Goal: Find specific page/section: Find specific page/section

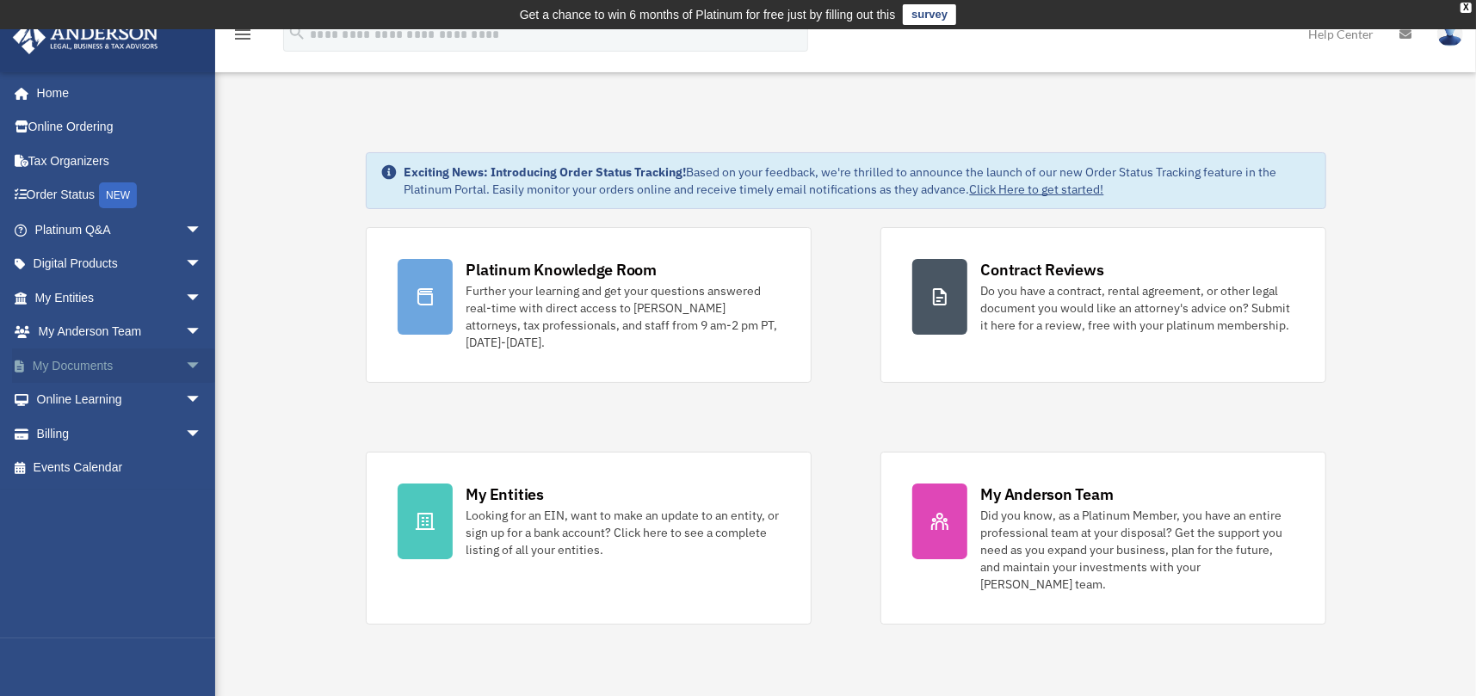
click at [185, 359] on span "arrow_drop_down" at bounding box center [202, 366] width 34 height 35
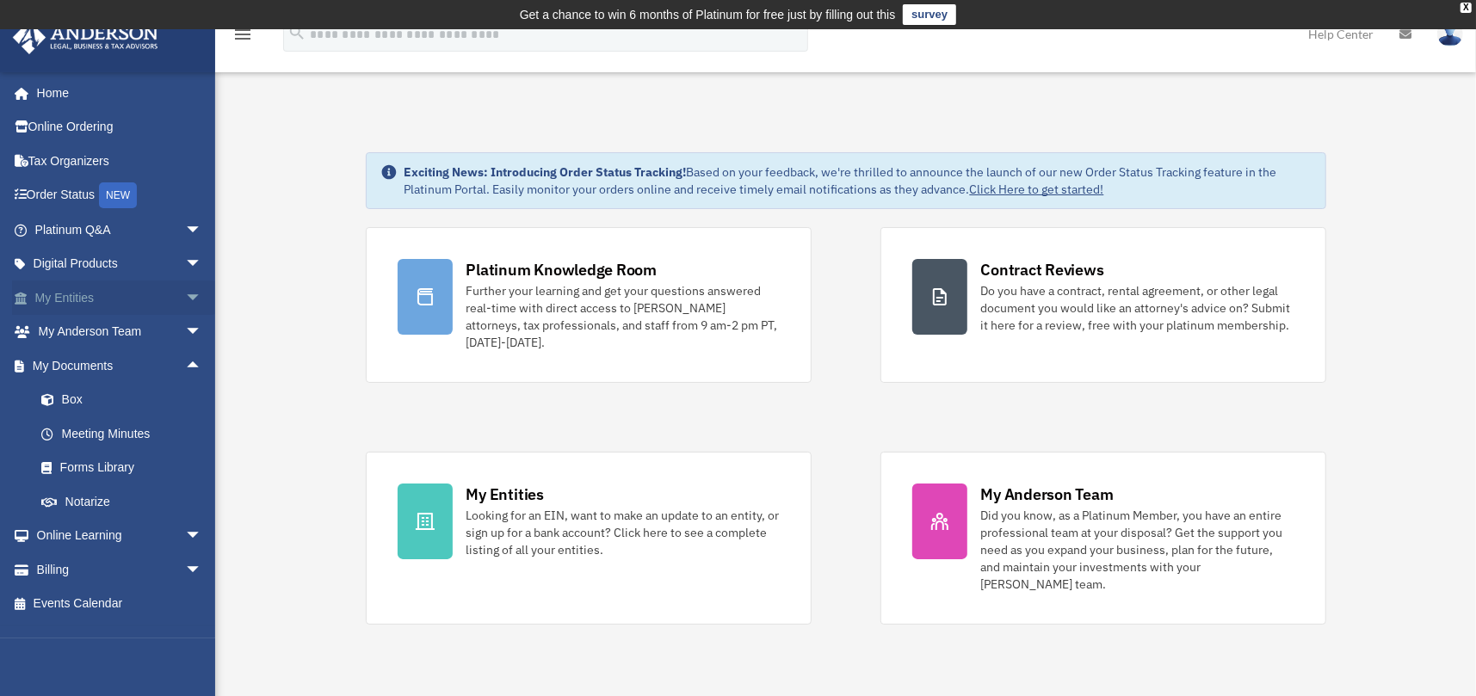
click at [185, 290] on span "arrow_drop_down" at bounding box center [202, 298] width 34 height 35
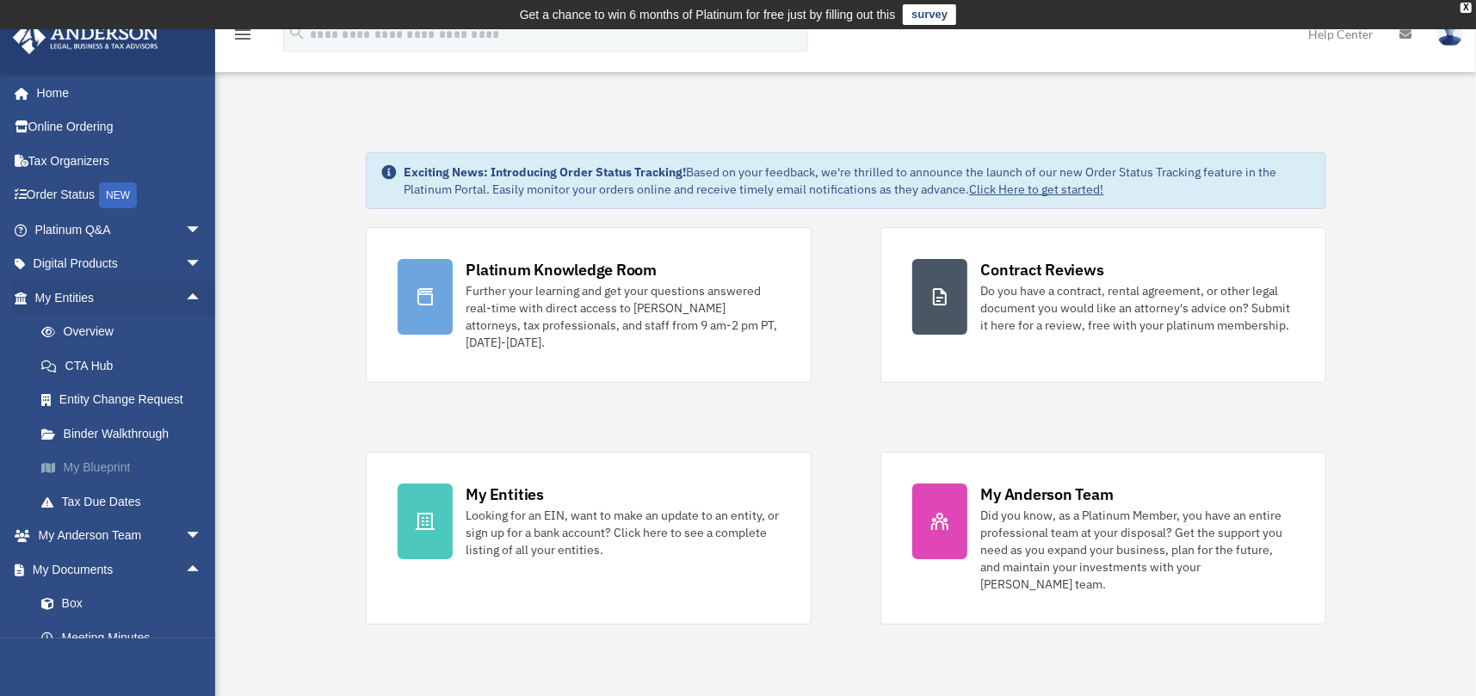
click at [114, 463] on link "My Blueprint" at bounding box center [126, 468] width 204 height 34
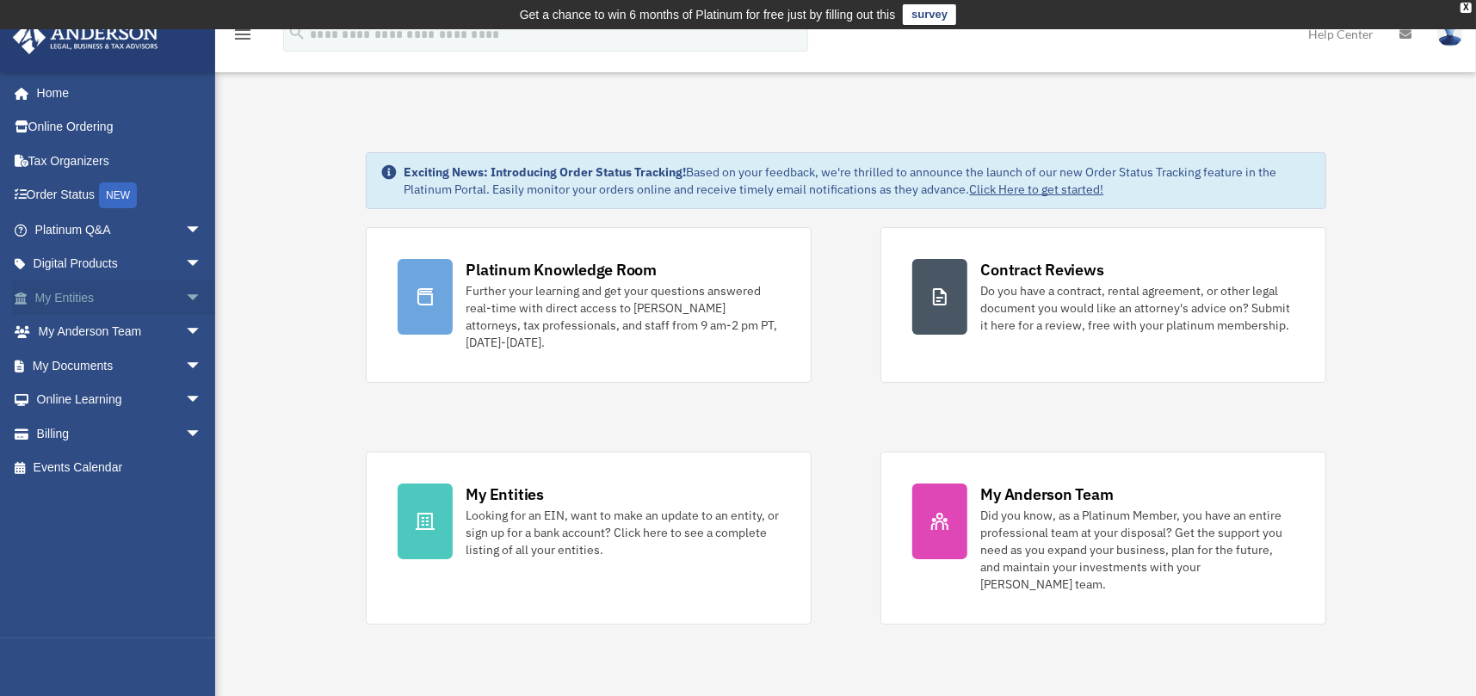
click at [185, 289] on span "arrow_drop_down" at bounding box center [202, 298] width 34 height 35
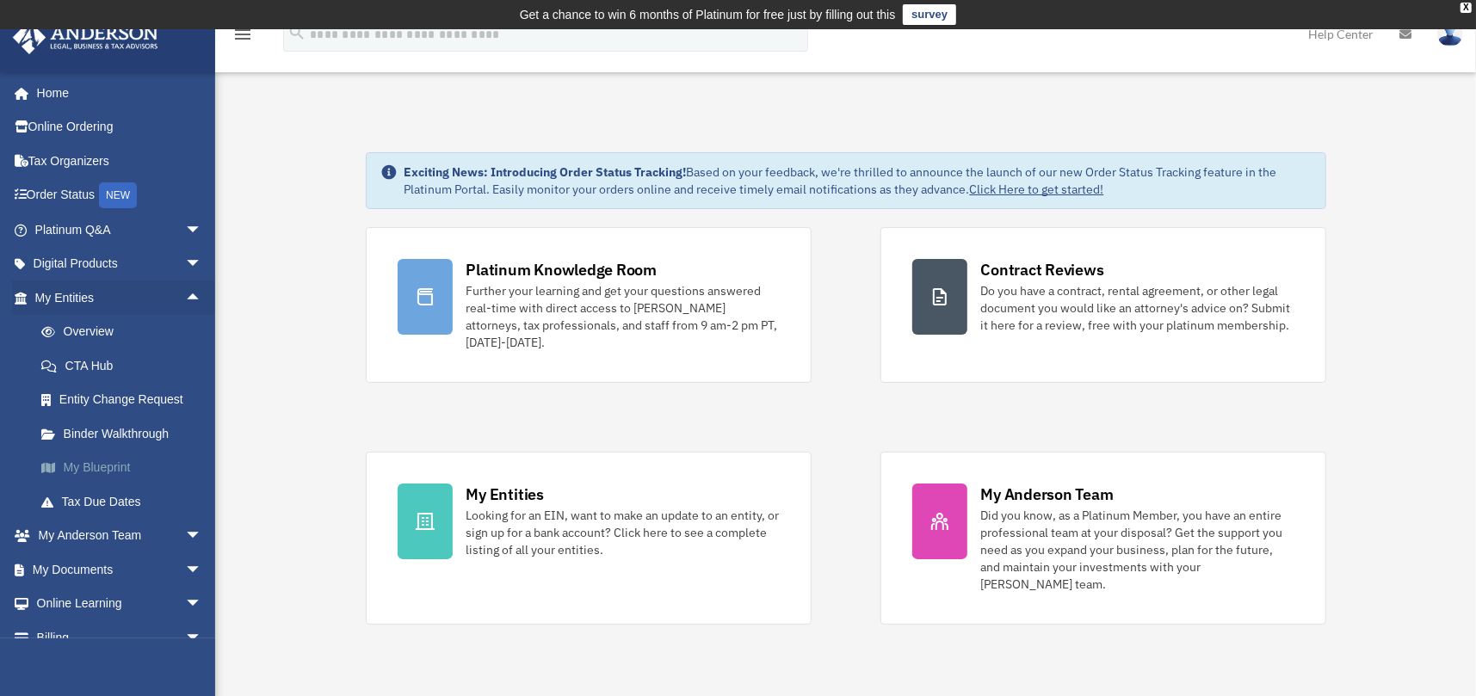
click at [111, 461] on link "My Blueprint" at bounding box center [126, 468] width 204 height 34
